Goal: Task Accomplishment & Management: Complete application form

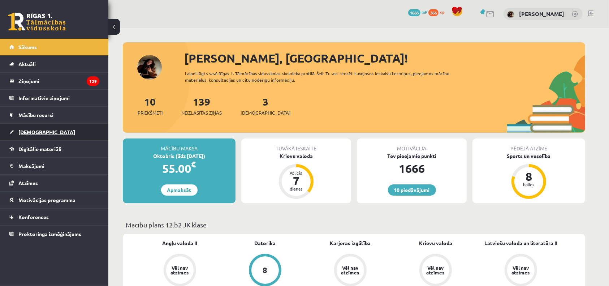
click at [46, 126] on link "[DEMOGRAPHIC_DATA]" at bounding box center [54, 131] width 90 height 17
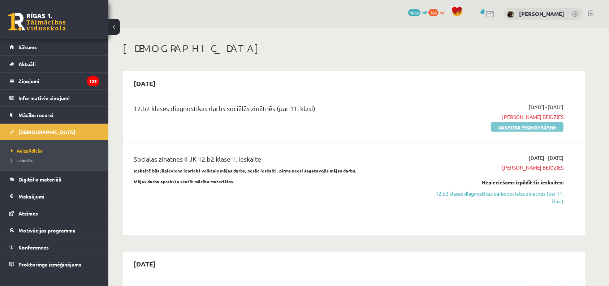
click at [530, 127] on link "Ieskaites pagarināšana" at bounding box center [527, 126] width 73 height 9
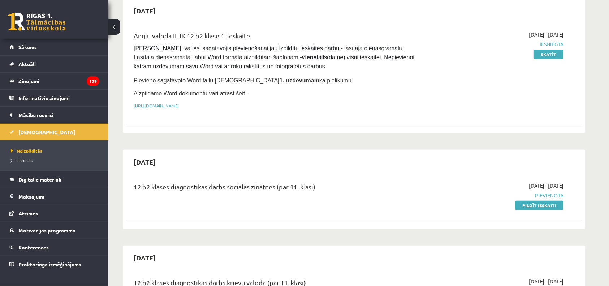
scroll to position [205, 0]
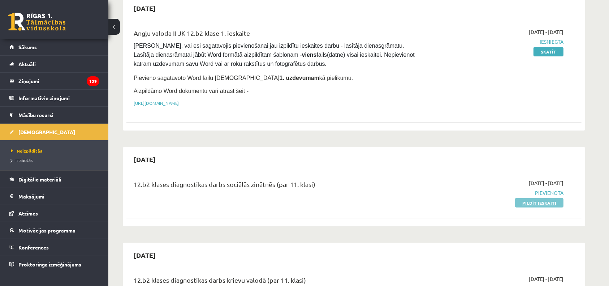
click at [531, 203] on link "Pildīt ieskaiti" at bounding box center [539, 202] width 48 height 9
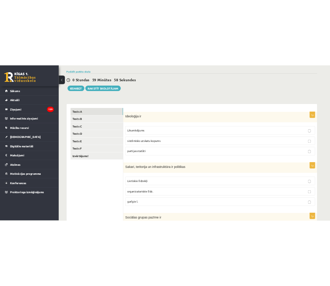
scroll to position [59, 0]
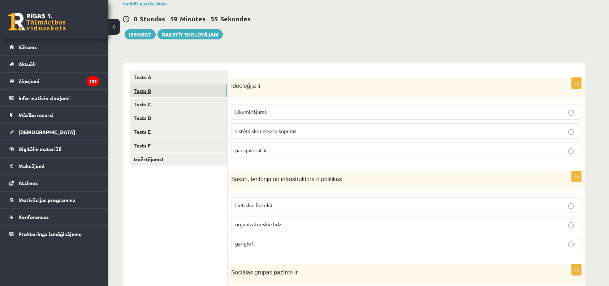
click at [186, 88] on link "Tests B" at bounding box center [178, 90] width 97 height 13
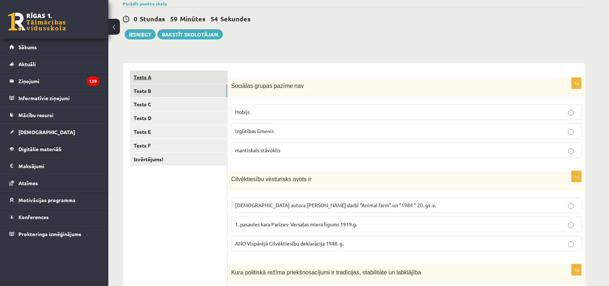
click at [174, 82] on link "Tests A" at bounding box center [178, 76] width 97 height 13
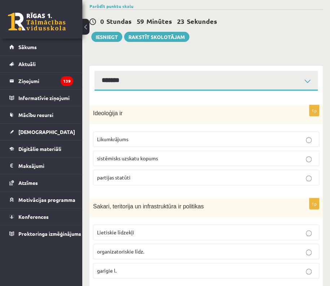
click at [130, 161] on p "sistēmisks uzskatu kopums" at bounding box center [206, 158] width 218 height 8
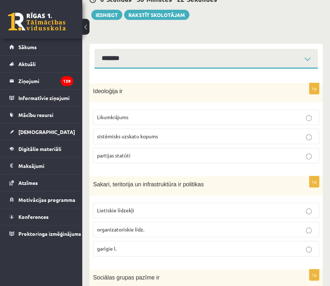
scroll to position [140, 0]
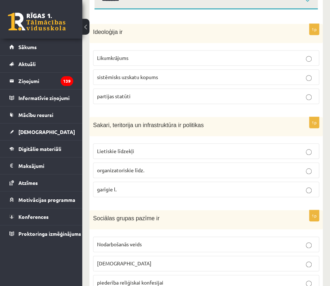
click at [129, 149] on span "Lietiskie līdzekļi" at bounding box center [115, 151] width 37 height 6
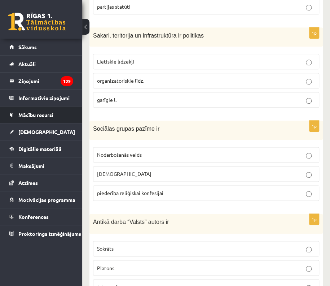
scroll to position [230, 0]
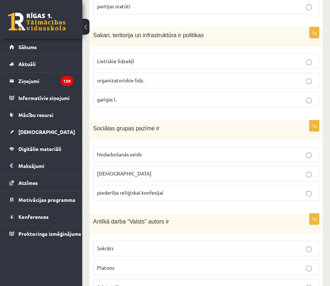
click at [169, 194] on p "piederība reliģiskai konfesijai" at bounding box center [206, 193] width 218 height 8
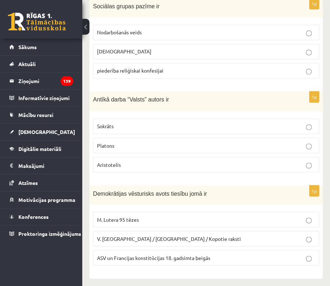
scroll to position [354, 0]
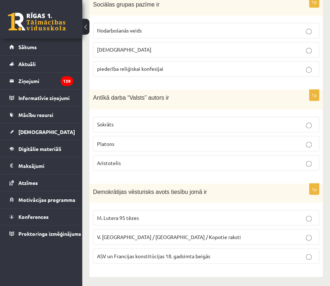
click at [122, 144] on p "Platons" at bounding box center [206, 144] width 218 height 8
click at [156, 248] on label "ASV un Francijas konstitūcijas 18. gadsimta beigās" at bounding box center [206, 256] width 226 height 16
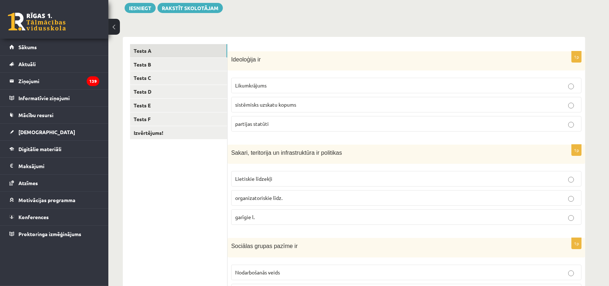
scroll to position [0, 0]
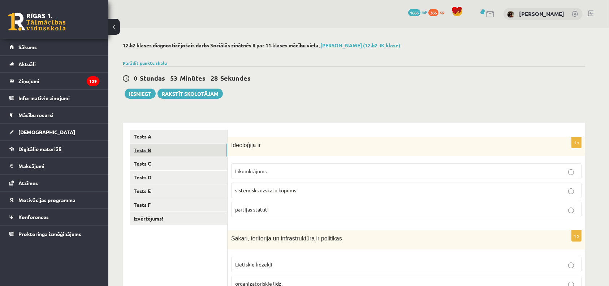
click at [179, 153] on link "Tests B" at bounding box center [178, 149] width 97 height 13
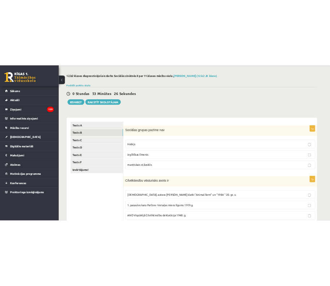
scroll to position [72, 0]
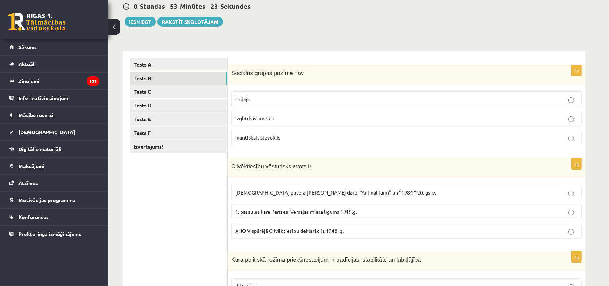
click at [290, 135] on p "mantiskais stāvoklis" at bounding box center [406, 138] width 342 height 8
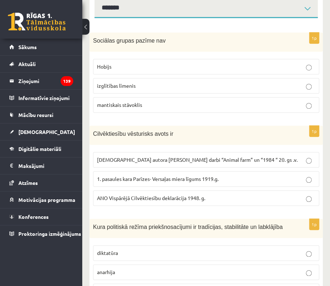
scroll to position [147, 0]
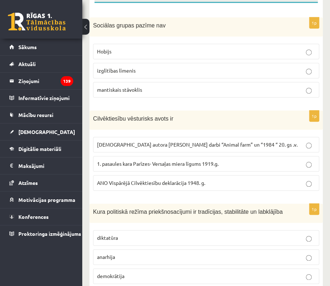
click at [179, 181] on span "ANO Vispārējā Cilvēktiesību deklarācija 1948. g." at bounding box center [151, 182] width 108 height 6
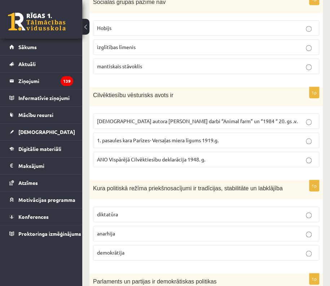
scroll to position [230, 0]
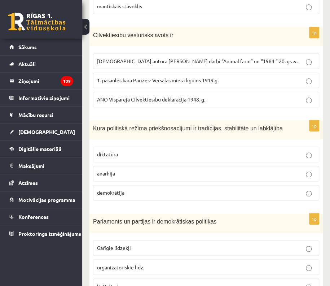
click at [135, 193] on p "demokrātija" at bounding box center [206, 193] width 218 height 8
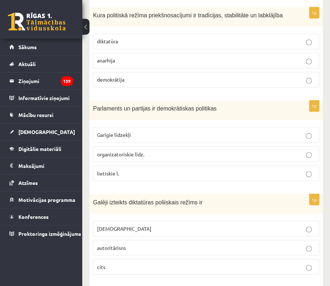
scroll to position [354, 0]
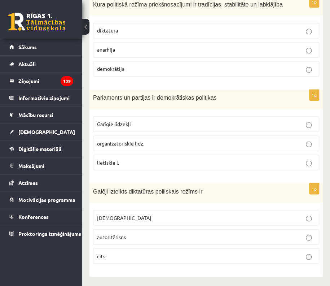
click at [137, 216] on p "totalitārisms" at bounding box center [206, 218] width 218 height 8
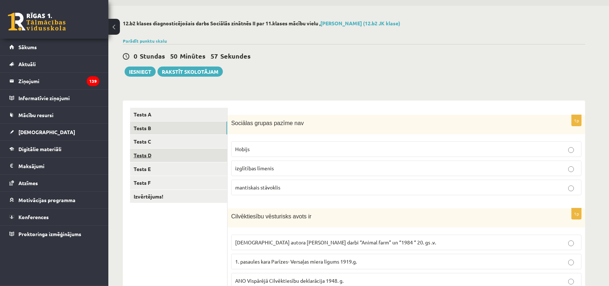
scroll to position [20, 0]
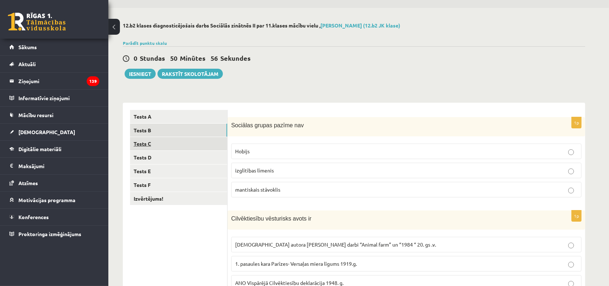
click at [172, 148] on link "Tests C" at bounding box center [178, 143] width 97 height 13
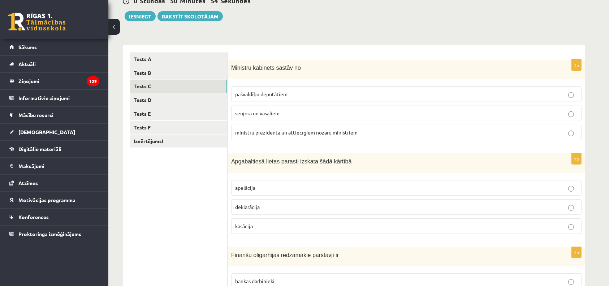
scroll to position [82, 0]
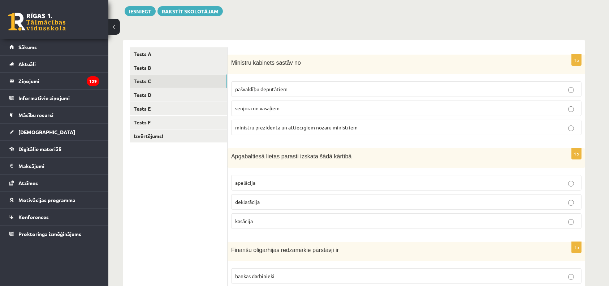
click at [361, 126] on p "ministru prezidenta un attiecīgiem nozaru ministriem" at bounding box center [406, 127] width 342 height 8
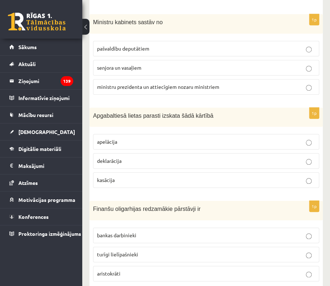
scroll to position [0, 0]
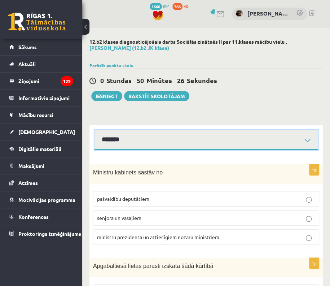
click at [132, 144] on select "**********" at bounding box center [206, 140] width 223 height 20
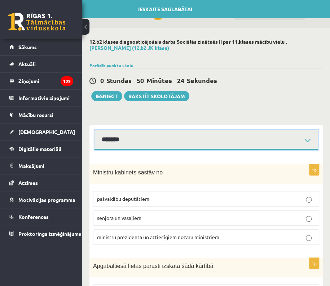
select select "**********"
click at [95, 130] on select "**********" at bounding box center [206, 140] width 223 height 20
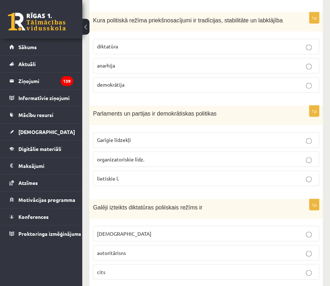
scroll to position [354, 0]
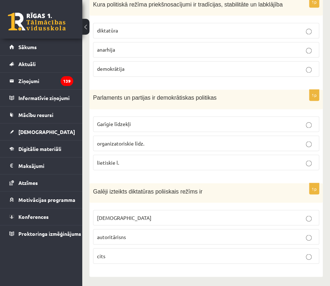
click at [184, 141] on p "organizatoriskie līdz." at bounding box center [206, 143] width 218 height 8
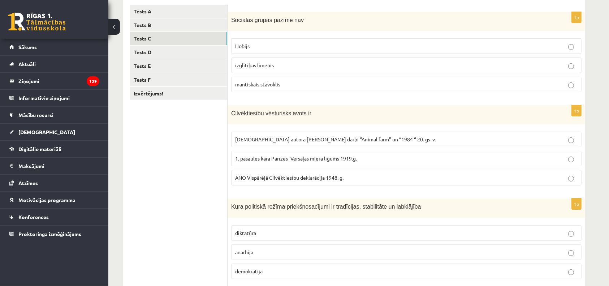
scroll to position [100, 0]
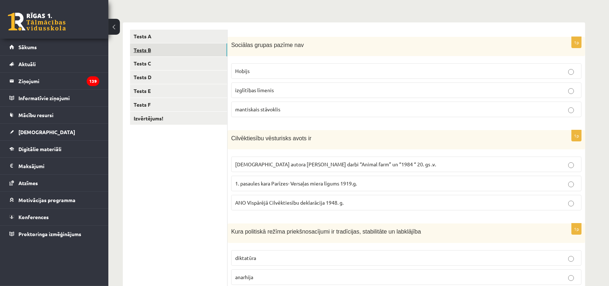
click at [152, 51] on link "Tests B" at bounding box center [178, 49] width 97 height 13
click at [156, 36] on link "Tests A" at bounding box center [178, 36] width 97 height 13
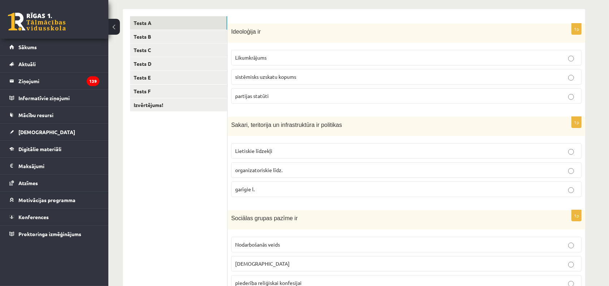
scroll to position [97, 0]
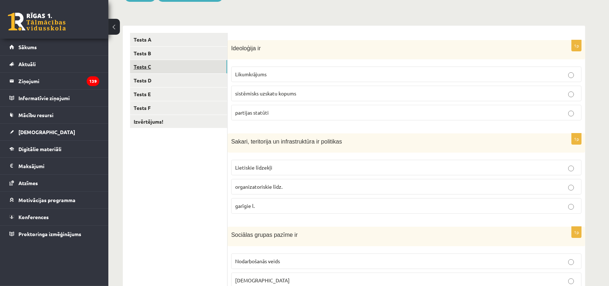
click at [170, 64] on link "Tests C" at bounding box center [178, 66] width 97 height 13
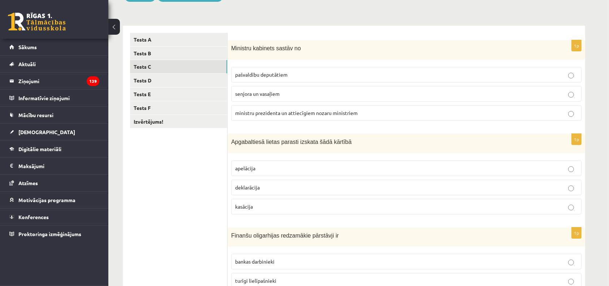
click at [295, 166] on p "apelācija" at bounding box center [406, 168] width 342 height 8
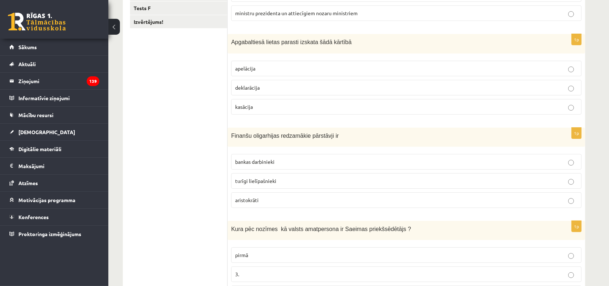
scroll to position [197, 0]
click at [288, 178] on p "turīgi lielīpašnieki" at bounding box center [406, 180] width 342 height 8
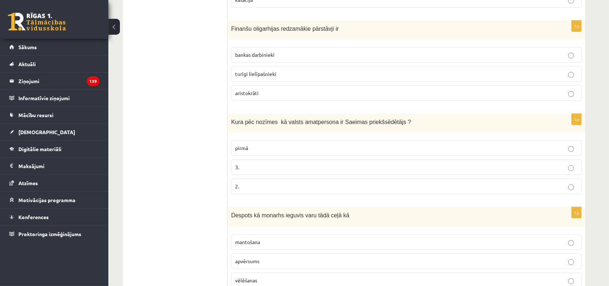
scroll to position [313, 0]
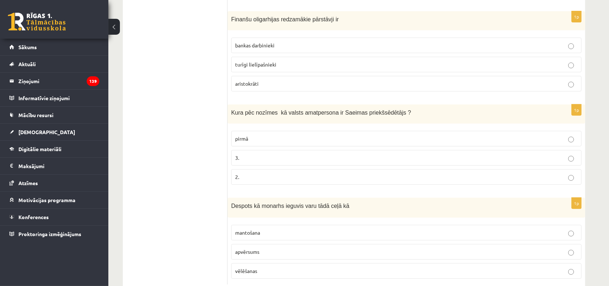
click at [243, 173] on p "2." at bounding box center [406, 177] width 342 height 8
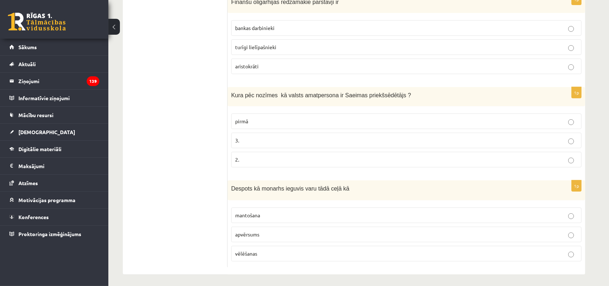
scroll to position [331, 0]
click at [337, 211] on p "mantošana" at bounding box center [406, 214] width 342 height 8
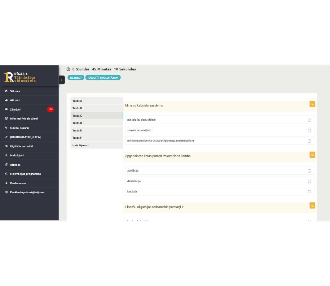
scroll to position [66, 0]
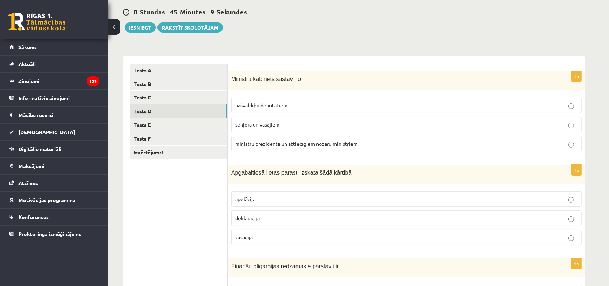
click at [196, 117] on link "Tests D" at bounding box center [178, 110] width 97 height 13
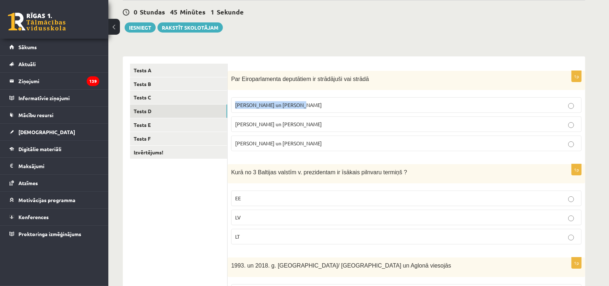
drag, startPoint x: 232, startPoint y: 100, endPoint x: 303, endPoint y: 108, distance: 70.8
click at [303, 108] on label "V. Koziols un A. Kalvītis" at bounding box center [406, 105] width 350 height 16
copy span "V. Koziols un A. Kalvītis"
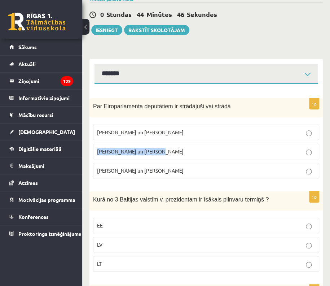
drag, startPoint x: 96, startPoint y: 150, endPoint x: 177, endPoint y: 152, distance: 80.5
click at [177, 152] on label "I. Vaidere un N. Ušakovs" at bounding box center [206, 152] width 226 height 16
copy span "I. Vaidere un N. Ušakovs"
click at [148, 157] on label "I. Vaidere un N. Ušakovs" at bounding box center [206, 152] width 226 height 16
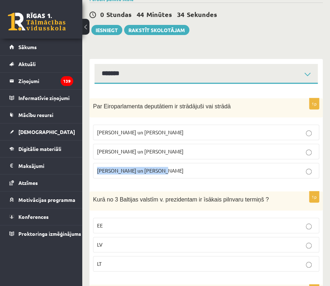
drag, startPoint x: 161, startPoint y: 171, endPoint x: 97, endPoint y: 173, distance: 63.9
click at [97, 173] on p "Z. Liepiņš un K. Dimiters" at bounding box center [206, 171] width 218 height 8
copy span "Z. Liepiņš un K. Dimiters"
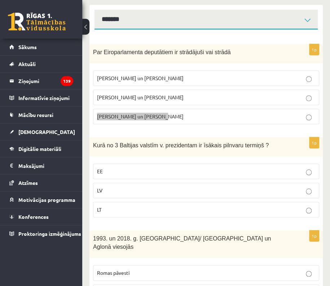
scroll to position [170, 0]
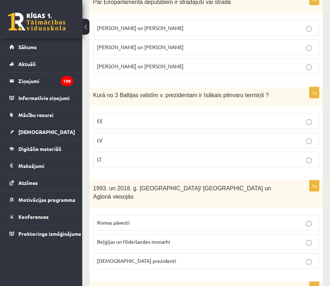
click at [258, 96] on p "Kurā no 3 Baltijas valstīm v. prezidentam ir īsākais pilnvaru termiņš ?" at bounding box center [188, 95] width 190 height 8
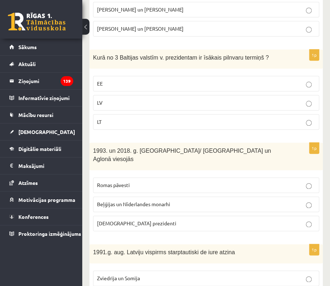
scroll to position [209, 0]
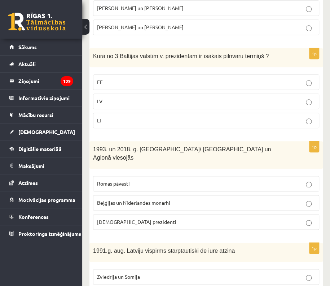
click at [162, 180] on p "Romas pāvesti" at bounding box center [206, 184] width 218 height 8
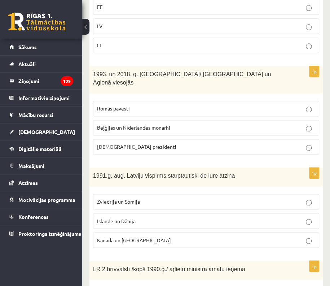
scroll to position [288, 0]
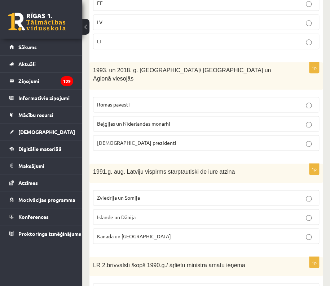
click at [129, 213] on span "Islande un Dānija" at bounding box center [116, 216] width 39 height 6
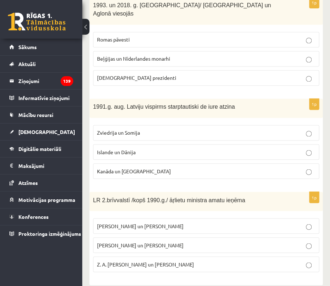
scroll to position [354, 0]
click at [96, 218] on label "A. Pinočets un N. Mandela" at bounding box center [206, 226] width 226 height 16
drag, startPoint x: 139, startPoint y: 220, endPoint x: 114, endPoint y: 216, distance: 24.8
click at [134, 219] on label "A. Pinočets un N. Mandela" at bounding box center [206, 226] width 226 height 16
drag, startPoint x: 95, startPoint y: 215, endPoint x: 176, endPoint y: 213, distance: 82.0
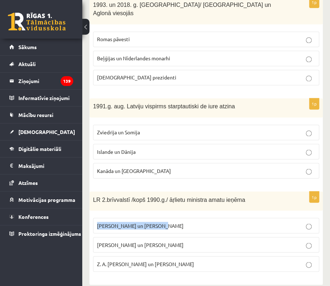
click at [176, 218] on label "A. Pinočets un N. Mandela" at bounding box center [206, 226] width 226 height 16
copy span "A. Pinočets un N. Mandela"
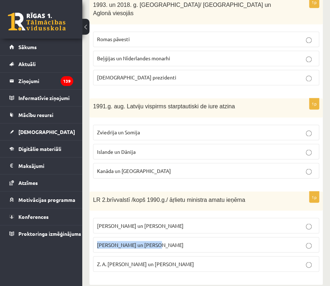
drag, startPoint x: 158, startPoint y: 230, endPoint x: 91, endPoint y: 236, distance: 67.7
click at [91, 236] on div "1p LR 2.brīvvalstī /kopš 1990.g./ āŗlietu ministra amatu ieņēma A. Pinočets un …" at bounding box center [207, 234] width 234 height 86
copy span "A. Pabriks un J Jurkāns"
click at [164, 241] on label "A. Pabriks un J Jurkāns" at bounding box center [206, 245] width 226 height 16
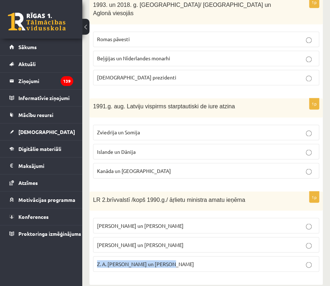
drag, startPoint x: 175, startPoint y: 258, endPoint x: 84, endPoint y: 254, distance: 91.0
copy span "Z. A. Meierovics un V. Munters"
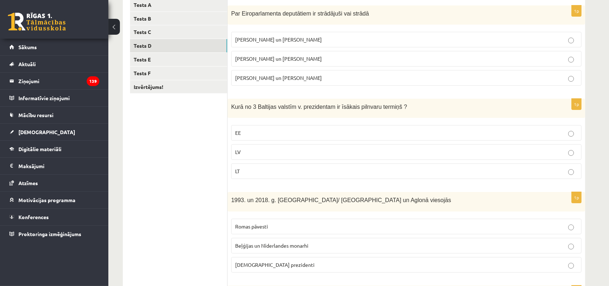
scroll to position [112, 0]
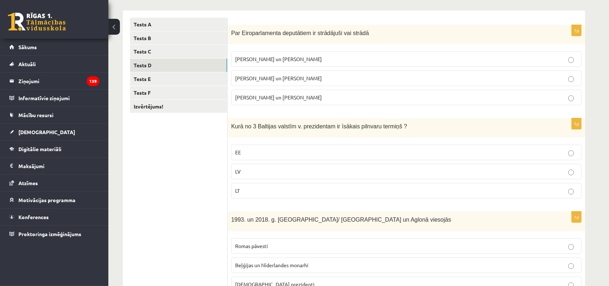
click at [322, 174] on p "LV" at bounding box center [406, 171] width 342 height 8
click at [142, 82] on link "Tests E" at bounding box center [178, 78] width 97 height 13
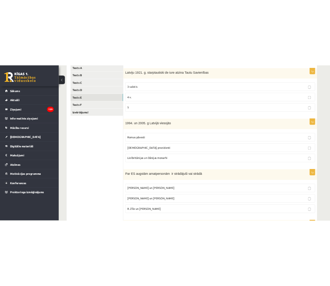
scroll to position [136, 0]
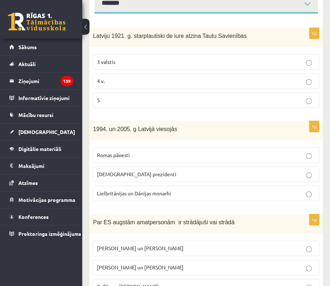
click at [118, 172] on span "ASV prezidenti" at bounding box center [136, 174] width 79 height 6
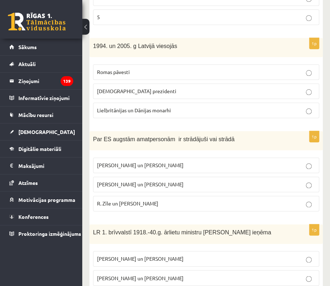
scroll to position [231, 0]
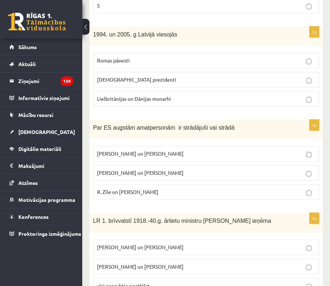
click at [188, 175] on p "Vaira Vīķe- Freiberga un N.Ušakovs" at bounding box center [206, 173] width 218 height 8
drag, startPoint x: 162, startPoint y: 191, endPoint x: 96, endPoint y: 191, distance: 65.7
click at [96, 191] on label "R. Zīle un V.Dombrovskis" at bounding box center [206, 192] width 226 height 16
copy span "R. Zīle un V.Dombrovskis"
drag, startPoint x: 183, startPoint y: 169, endPoint x: 97, endPoint y: 174, distance: 86.1
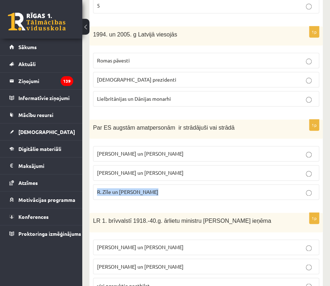
click at [97, 174] on p "Vaira Vīķe- Freiberga un N.Ušakovs" at bounding box center [206, 173] width 218 height 8
copy span "Vaira Vīķe- Freiberga un N.Ušakovs"
drag, startPoint x: 161, startPoint y: 150, endPoint x: 95, endPoint y: 154, distance: 65.8
click at [95, 154] on label "M. Zālīte un Z. Liepiņš" at bounding box center [206, 154] width 226 height 16
copy span "M. Zālīte un Z. Liepiņš"
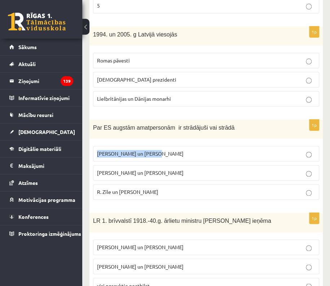
click at [199, 132] on div "Par ES augstām amatpersonām ir strādājuši vai strādā" at bounding box center [207, 128] width 234 height 19
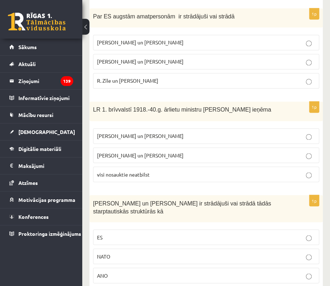
scroll to position [352, 0]
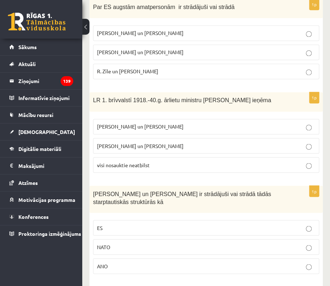
click at [146, 168] on label "visi nosauktie neatbilst" at bounding box center [206, 165] width 226 height 16
drag, startPoint x: 167, startPoint y: 119, endPoint x: 95, endPoint y: 123, distance: 71.6
click at [95, 123] on label "Z. Meierovics un V. Munters" at bounding box center [206, 127] width 226 height 16
copy span "Z. Meierovics un V. Munters"
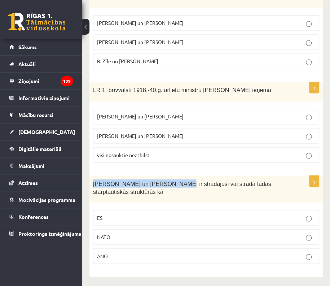
drag, startPoint x: 93, startPoint y: 183, endPoint x: 160, endPoint y: 183, distance: 66.4
click at [161, 183] on span "S. Kalniete un V. Dombrovskis ir strādājuši vai strādā tādās starptautiskās str…" at bounding box center [182, 187] width 178 height 14
click at [134, 215] on p "ES" at bounding box center [206, 218] width 218 height 8
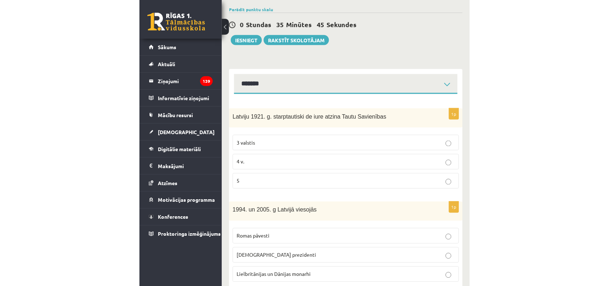
scroll to position [34, 0]
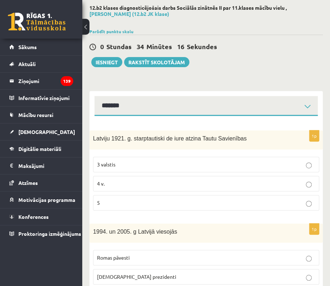
click at [126, 165] on p "3 valstis" at bounding box center [206, 165] width 218 height 8
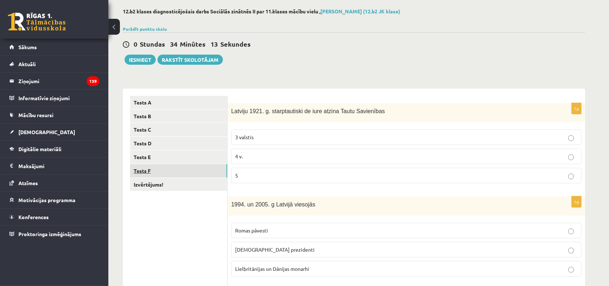
click at [169, 172] on link "Tests F" at bounding box center [178, 170] width 97 height 13
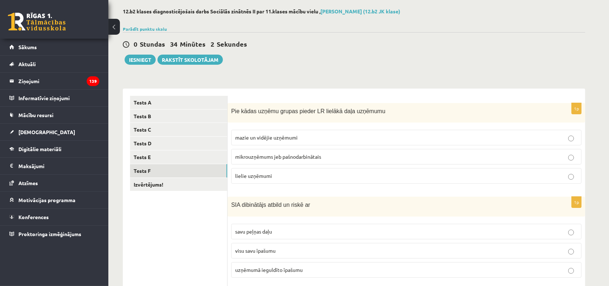
click at [304, 160] on p "mikrouzņēmums jeb pašnodarbinātais" at bounding box center [406, 157] width 342 height 8
click at [301, 137] on p "mazie un vidējie uzņēmumi" at bounding box center [406, 138] width 342 height 8
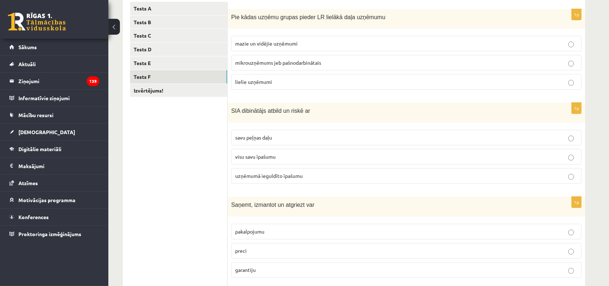
scroll to position [138, 0]
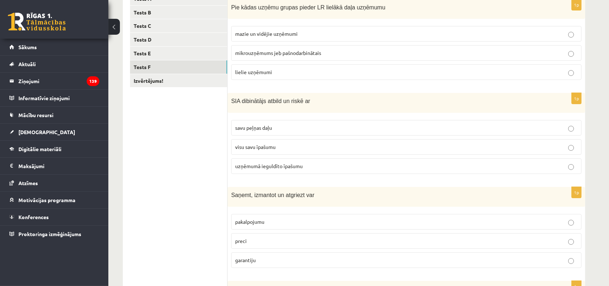
click at [300, 162] on span "uzņēmumā ieguldīto īpašumu" at bounding box center [268, 165] width 67 height 6
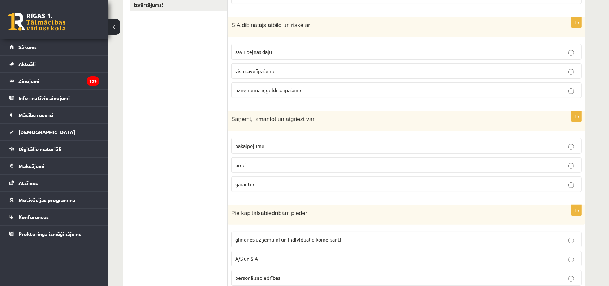
scroll to position [225, 0]
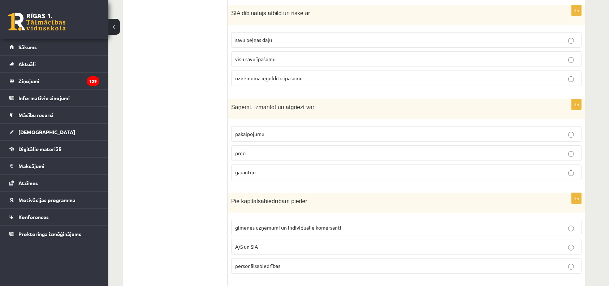
click at [276, 152] on p "preci" at bounding box center [406, 153] width 342 height 8
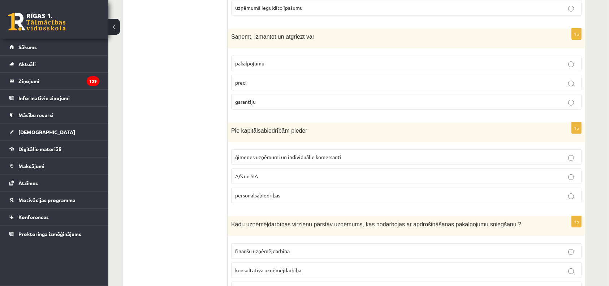
scroll to position [296, 0]
click at [266, 169] on label "A/S un SIA" at bounding box center [406, 176] width 350 height 16
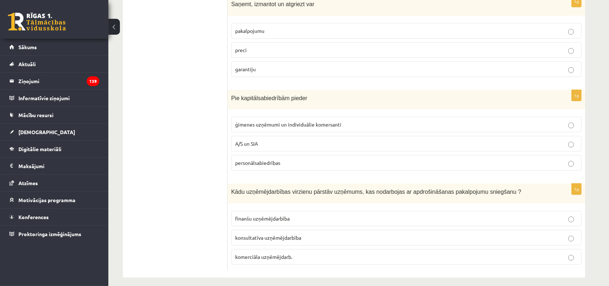
scroll to position [332, 0]
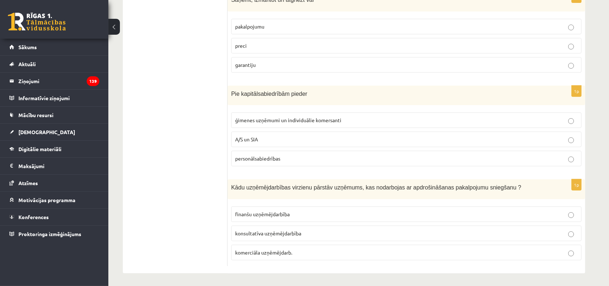
click at [257, 210] on span "finanšu uzņēmējdarbība" at bounding box center [262, 213] width 55 height 6
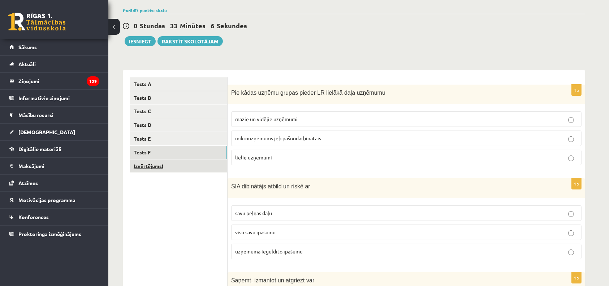
scroll to position [53, 0]
click at [151, 171] on link "Izvērtējums!" at bounding box center [178, 165] width 97 height 13
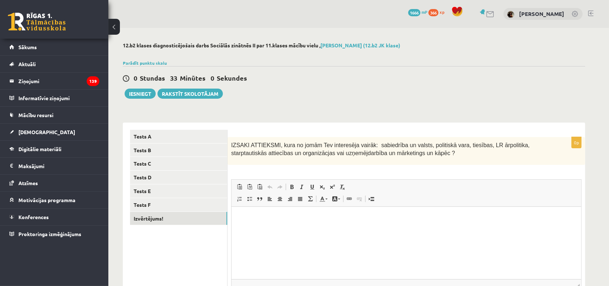
scroll to position [0, 0]
click at [473, 228] on html at bounding box center [405, 217] width 349 height 22
click at [243, 217] on p "**********" at bounding box center [405, 217] width 335 height 8
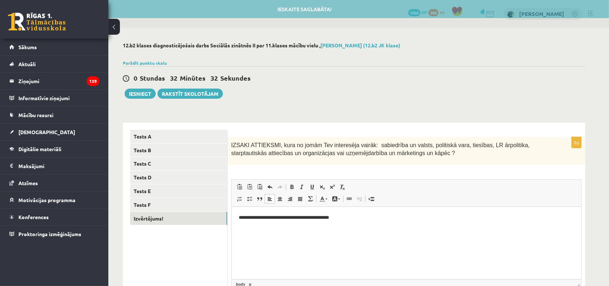
click at [357, 217] on p "**********" at bounding box center [405, 217] width 335 height 8
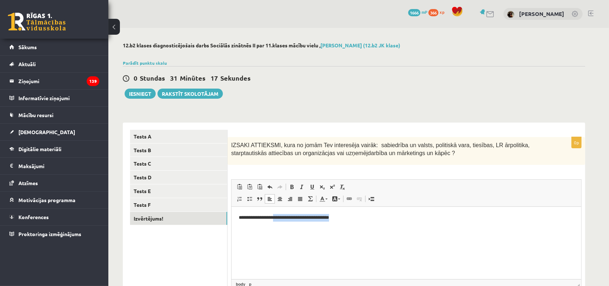
drag, startPoint x: 349, startPoint y: 217, endPoint x: 279, endPoint y: 217, distance: 69.3
click at [279, 217] on p "**********" at bounding box center [405, 217] width 335 height 8
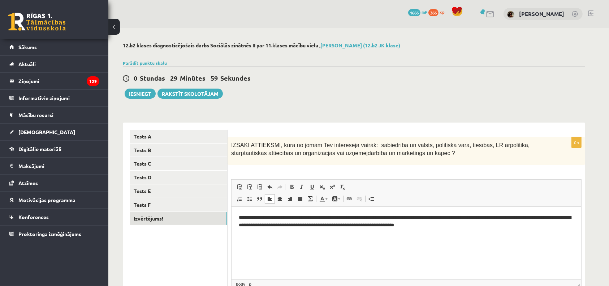
click at [367, 223] on p "**********" at bounding box center [405, 220] width 335 height 15
click at [476, 225] on p "**********" at bounding box center [405, 220] width 335 height 15
click at [455, 224] on p "**********" at bounding box center [405, 220] width 335 height 15
click at [410, 225] on p "**********" at bounding box center [405, 220] width 335 height 15
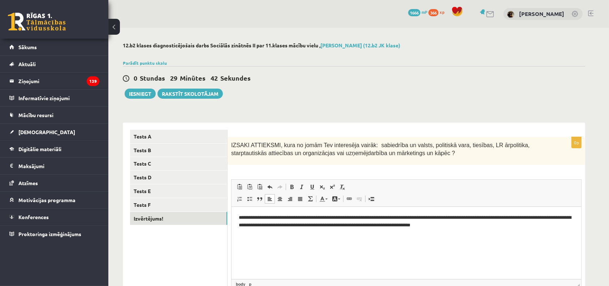
click at [410, 225] on p "**********" at bounding box center [405, 220] width 335 height 15
click at [335, 228] on p "**********" at bounding box center [405, 220] width 335 height 15
click at [524, 227] on p "**********" at bounding box center [405, 220] width 335 height 15
click at [176, 201] on link "Tests F" at bounding box center [178, 204] width 97 height 13
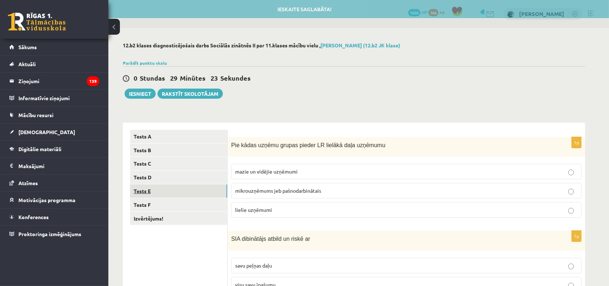
click at [165, 194] on link "Tests E" at bounding box center [178, 190] width 97 height 13
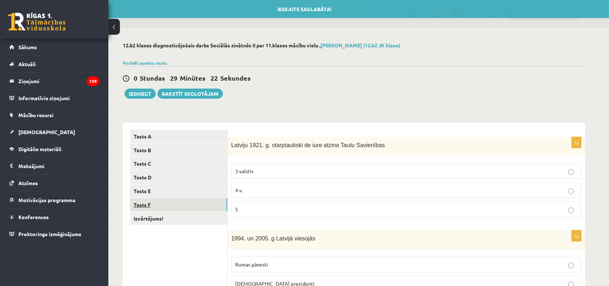
click at [159, 202] on link "Tests F" at bounding box center [178, 204] width 97 height 13
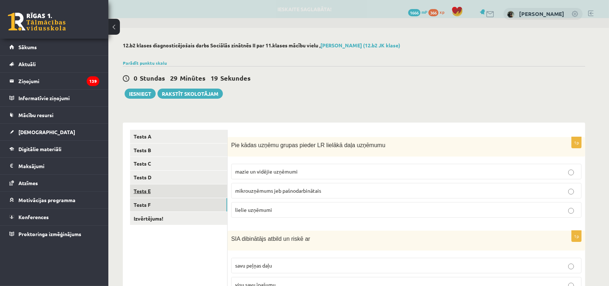
click at [143, 190] on link "Tests E" at bounding box center [178, 190] width 97 height 13
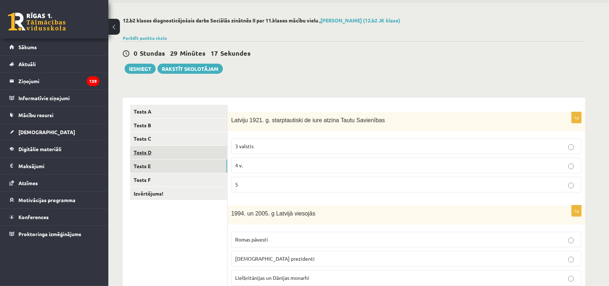
scroll to position [25, 0]
click at [144, 152] on link "Tests D" at bounding box center [178, 152] width 97 height 13
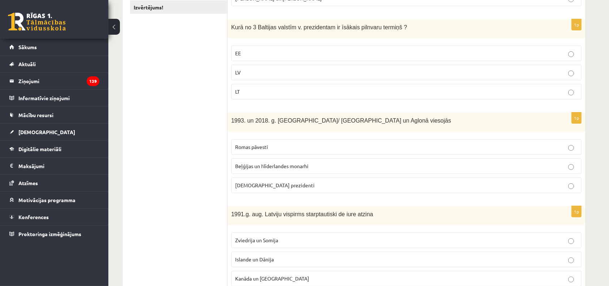
scroll to position [82, 0]
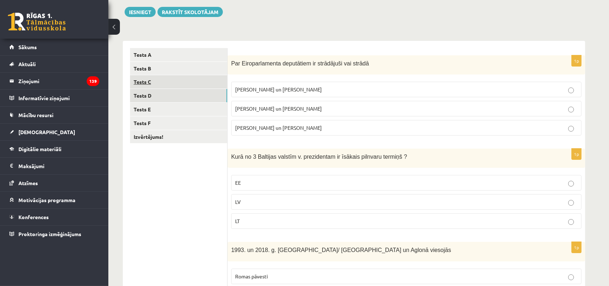
click at [155, 85] on link "Tests C" at bounding box center [178, 81] width 97 height 13
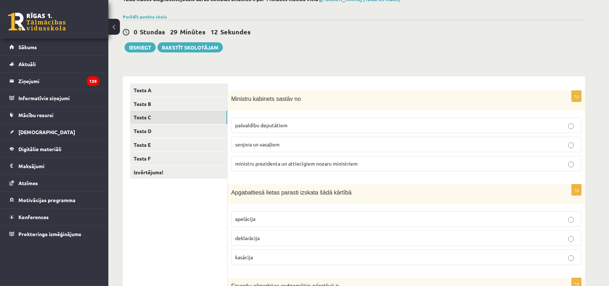
scroll to position [0, 0]
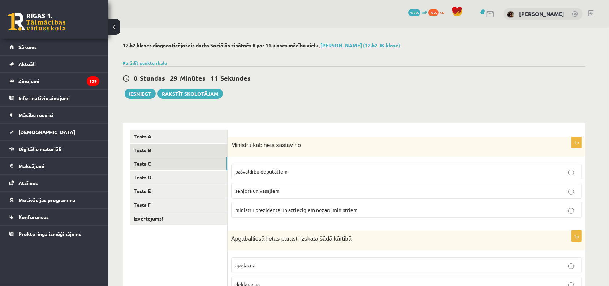
click at [157, 154] on link "Tests B" at bounding box center [178, 149] width 97 height 13
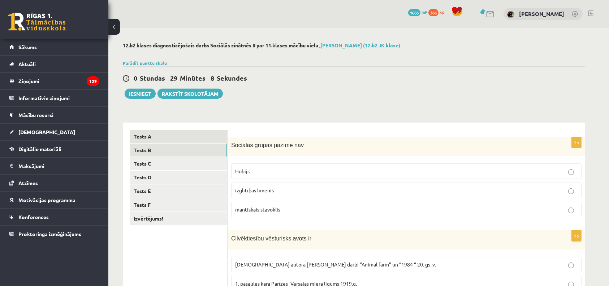
click at [151, 134] on link "Tests A" at bounding box center [178, 136] width 97 height 13
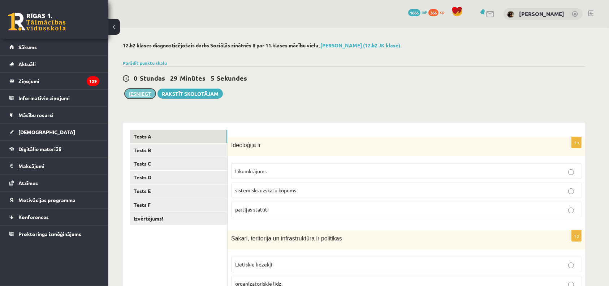
click at [136, 91] on button "Iesniegt" at bounding box center [140, 93] width 31 height 10
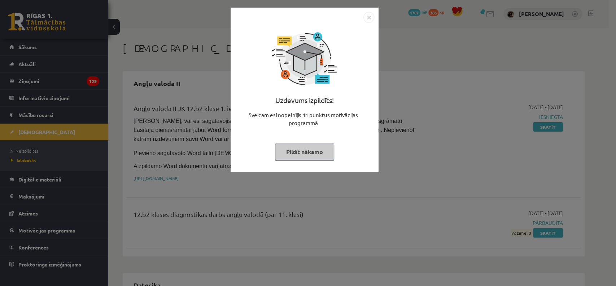
click at [322, 148] on button "Pildīt nākamo" at bounding box center [304, 151] width 59 height 17
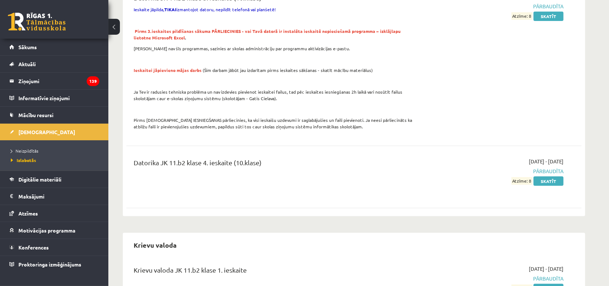
scroll to position [313, 0]
click at [31, 151] on span "Neizpildītās" at bounding box center [24, 151] width 27 height 6
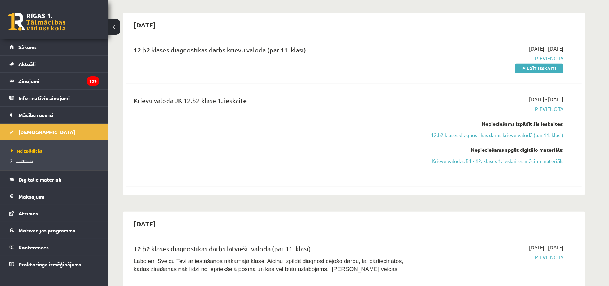
click at [28, 161] on span "Izlabotās" at bounding box center [22, 160] width 22 height 6
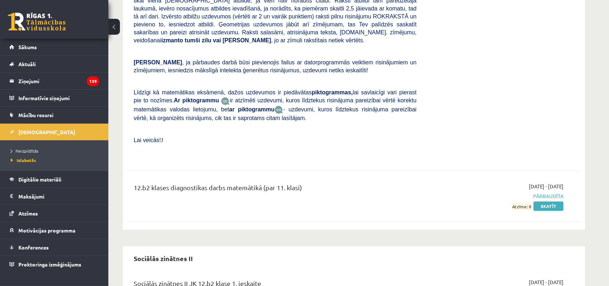
scroll to position [2109, 0]
